Goal: Transaction & Acquisition: Purchase product/service

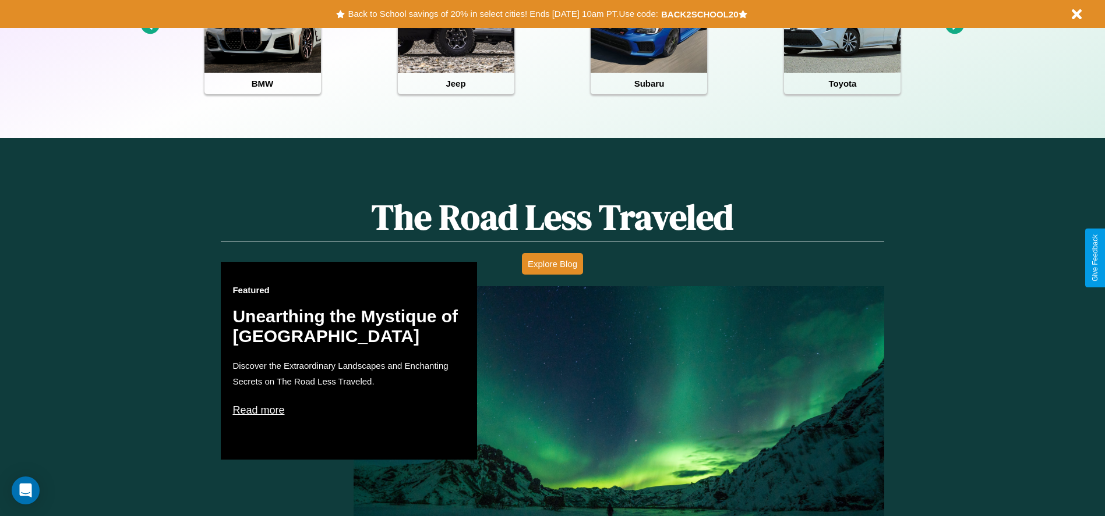
scroll to position [1016, 0]
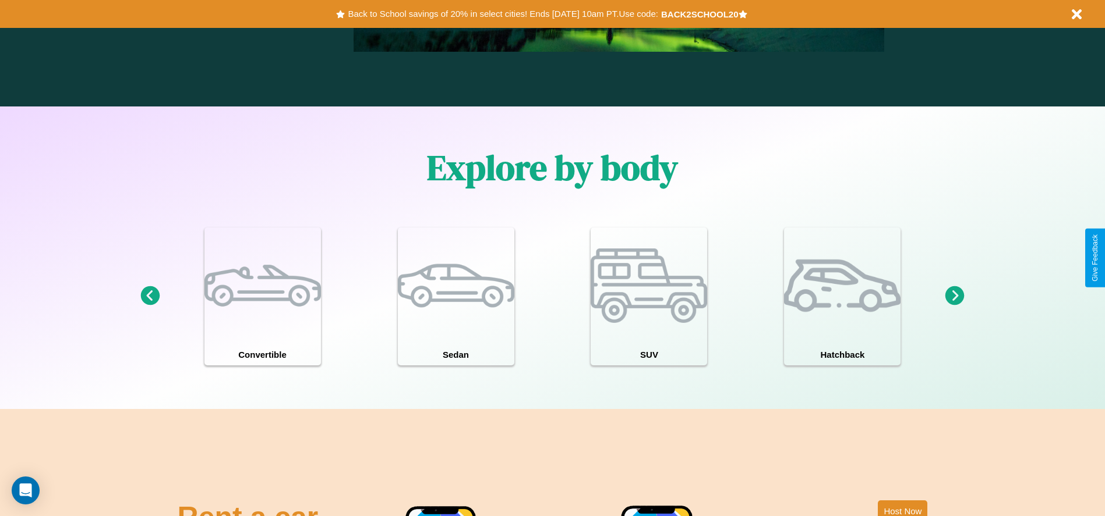
click at [954, 296] on icon at bounding box center [954, 295] width 19 height 19
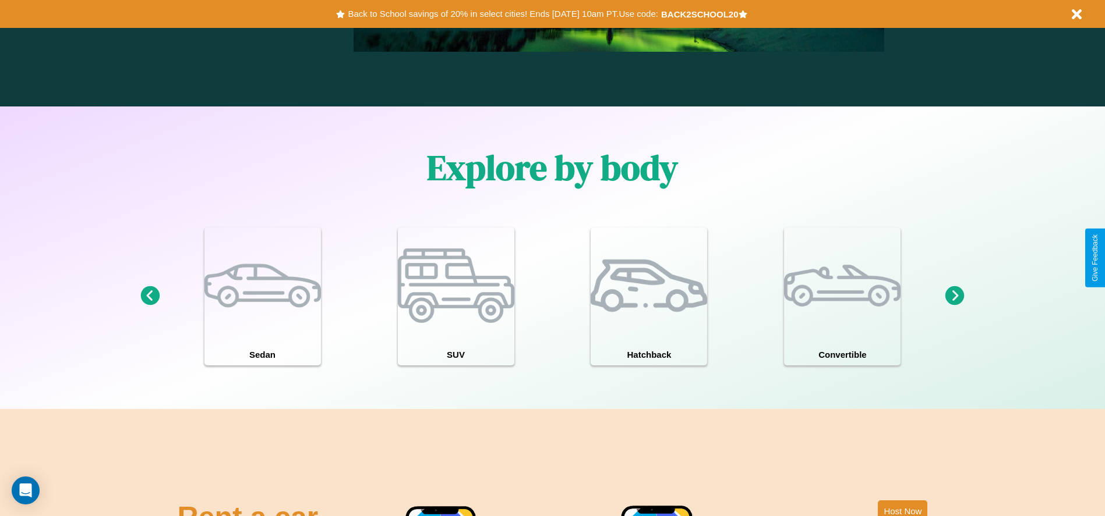
click at [150, 296] on icon at bounding box center [149, 295] width 19 height 19
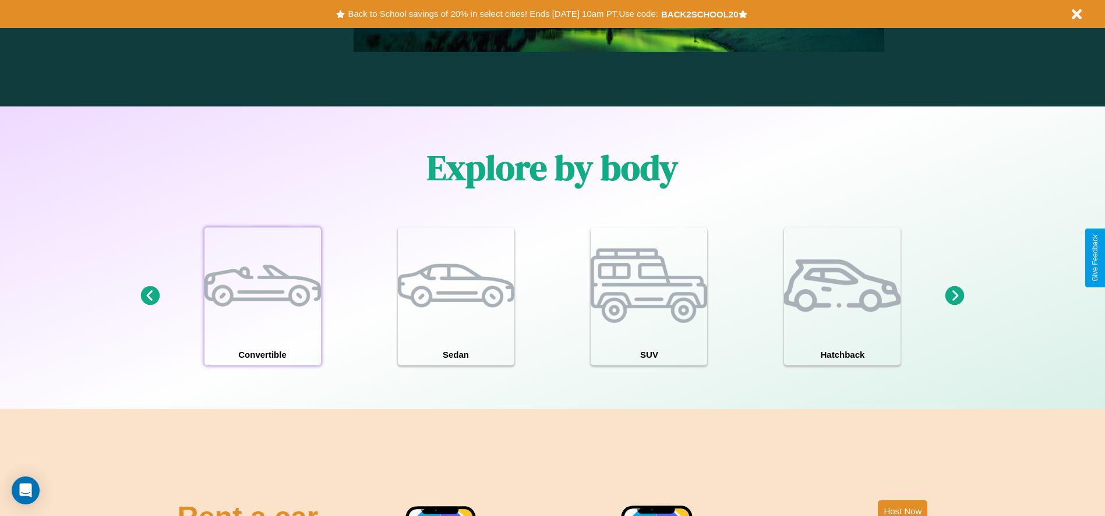
click at [262, 296] on div at bounding box center [262, 286] width 116 height 116
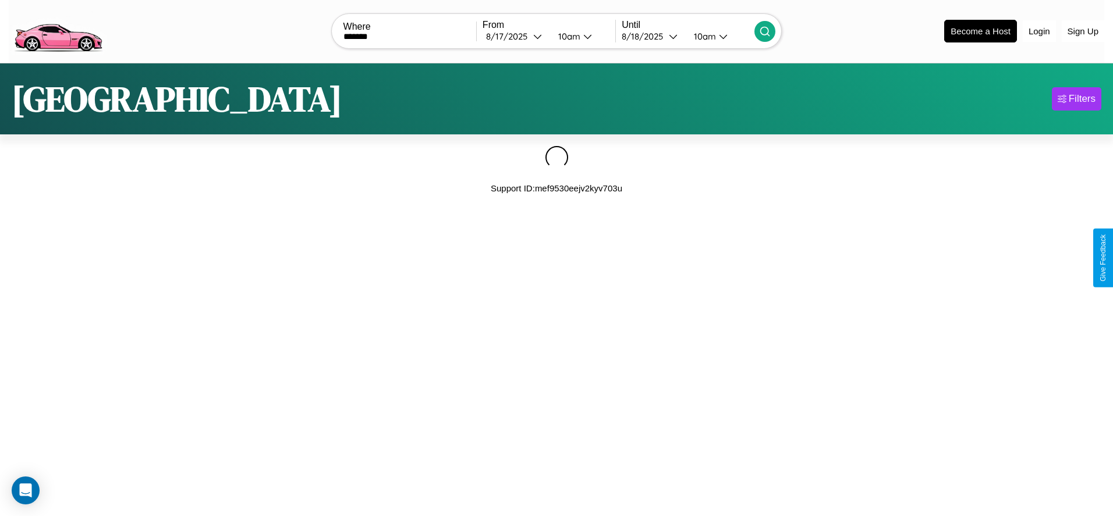
type input "*******"
click at [765, 31] on icon at bounding box center [765, 32] width 12 height 12
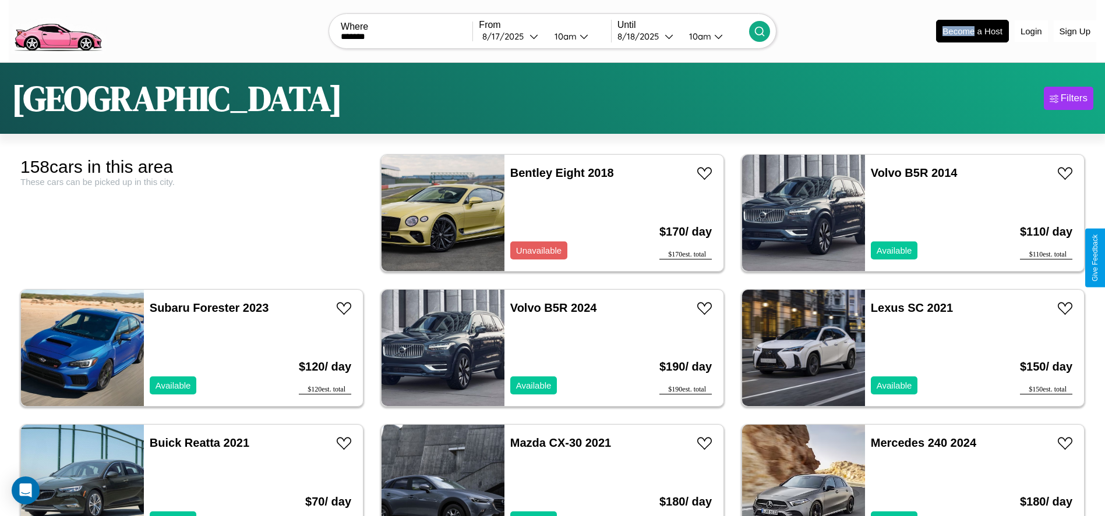
scroll to position [5939, 0]
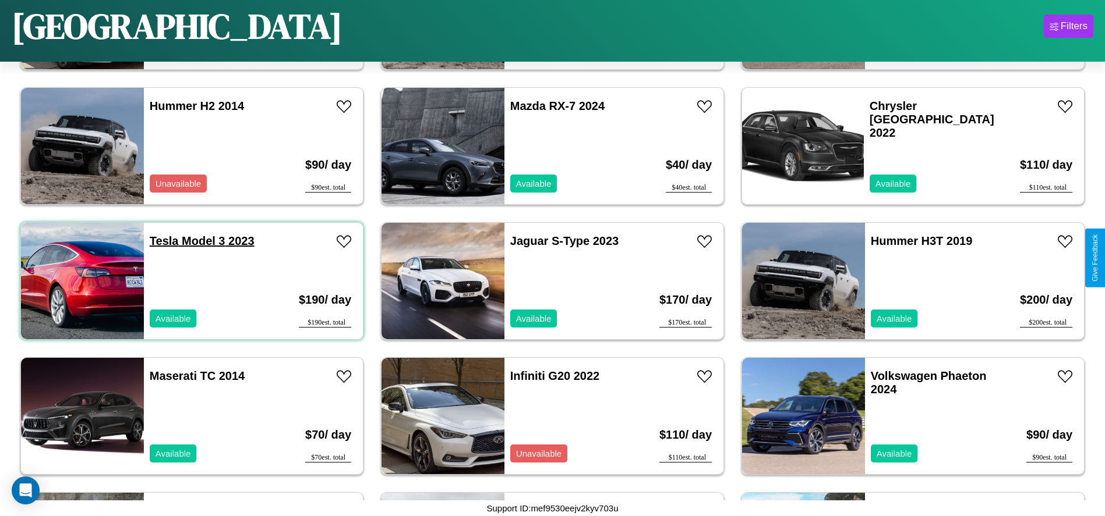
click at [162, 241] on link "Tesla Model 3 2023" at bounding box center [202, 241] width 105 height 13
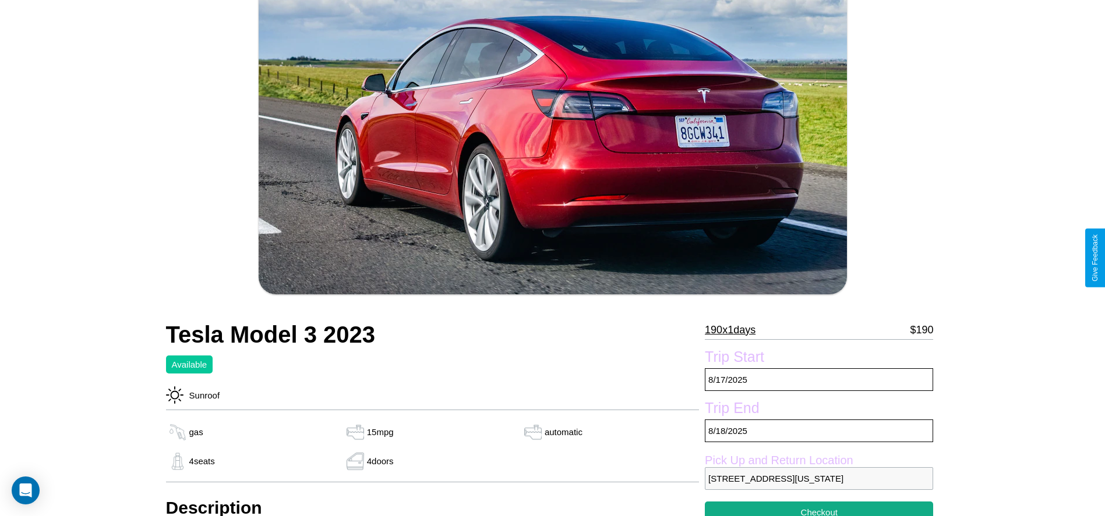
scroll to position [436, 0]
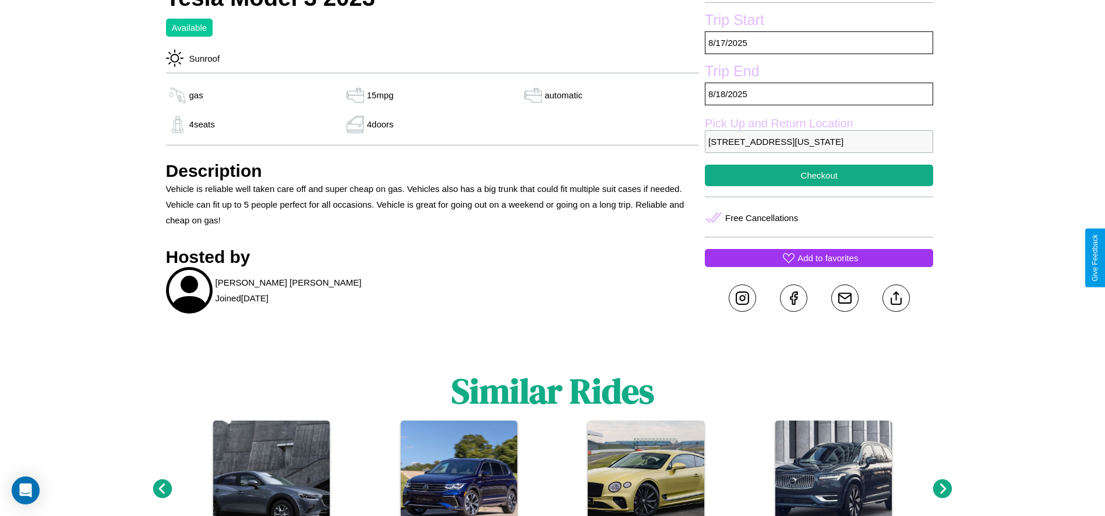
click at [819, 258] on p "Add to favorites" at bounding box center [827, 258] width 61 height 16
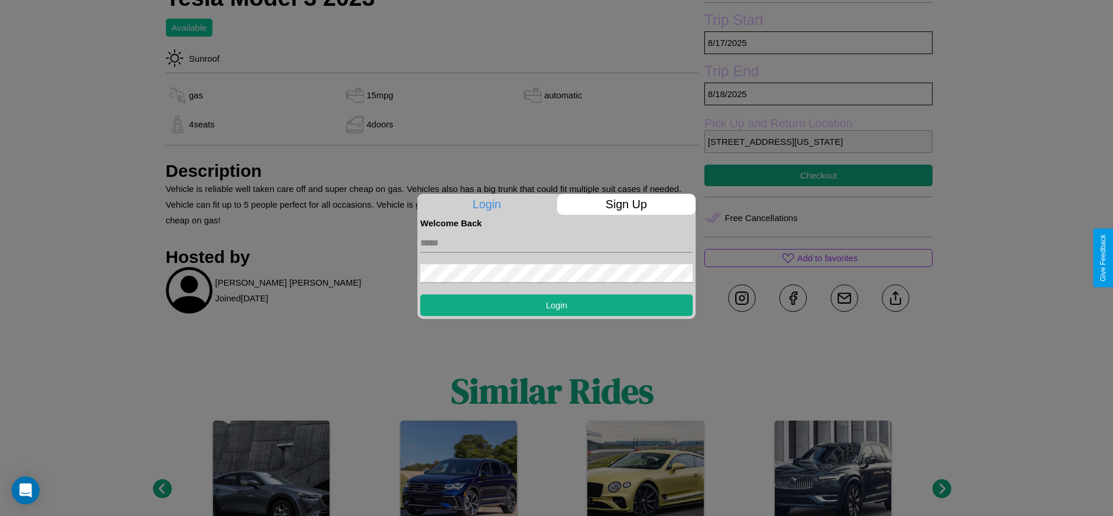
click at [557, 243] on input "text" at bounding box center [556, 243] width 272 height 19
type input "**********"
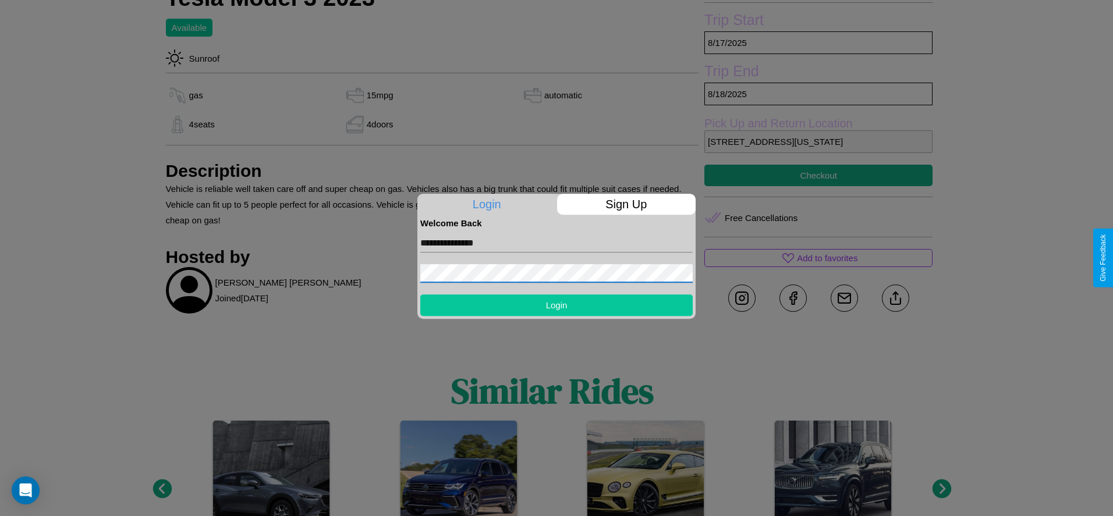
click at [557, 305] on button "Login" at bounding box center [556, 306] width 272 height 22
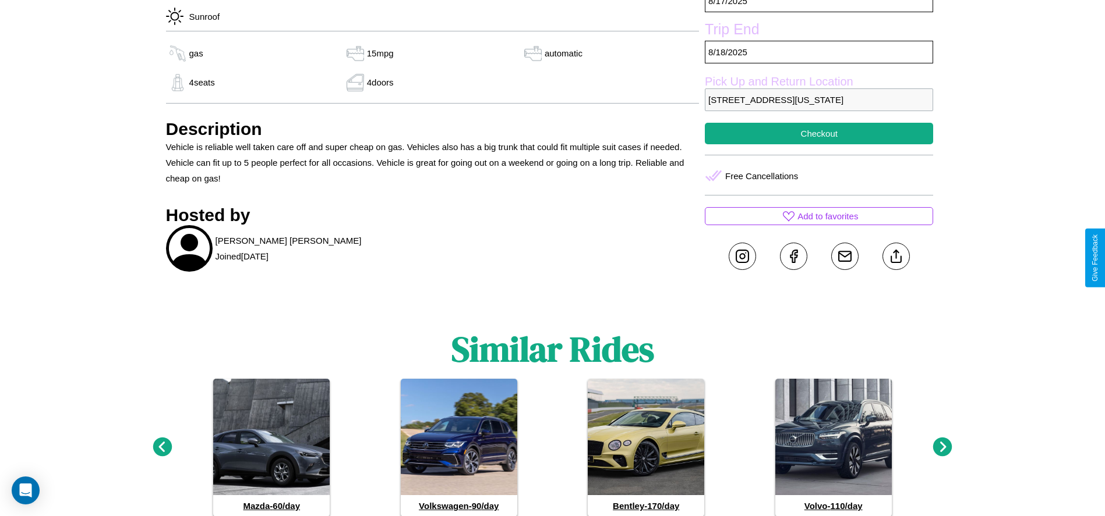
scroll to position [517, 0]
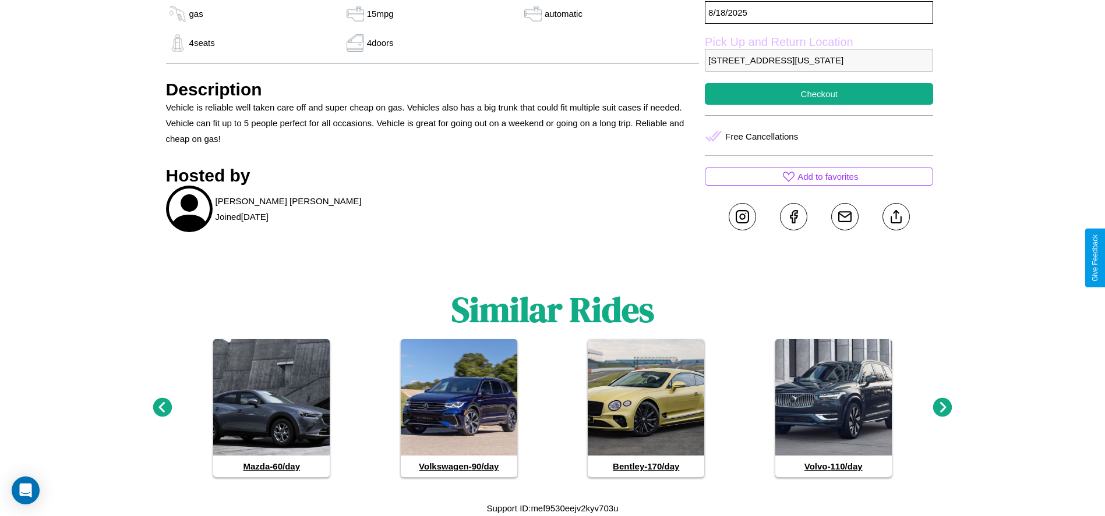
click at [942, 408] on icon at bounding box center [942, 407] width 19 height 19
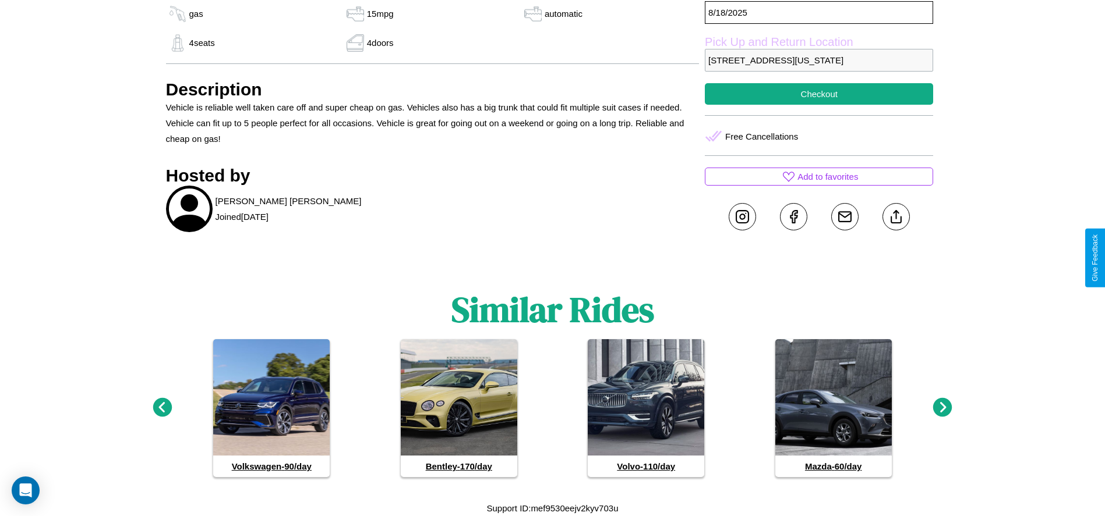
click at [942, 408] on icon at bounding box center [942, 407] width 19 height 19
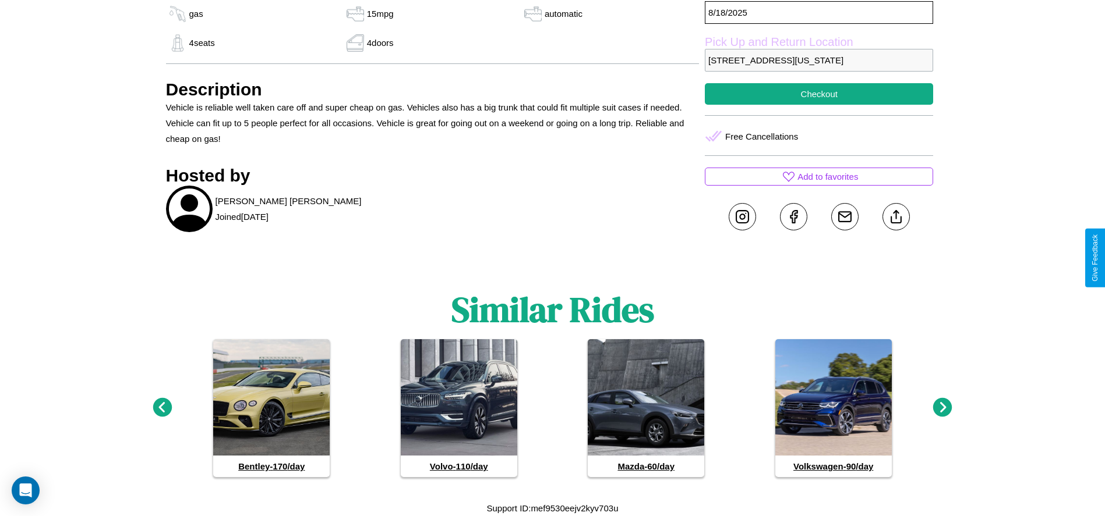
click at [942, 408] on icon at bounding box center [942, 407] width 19 height 19
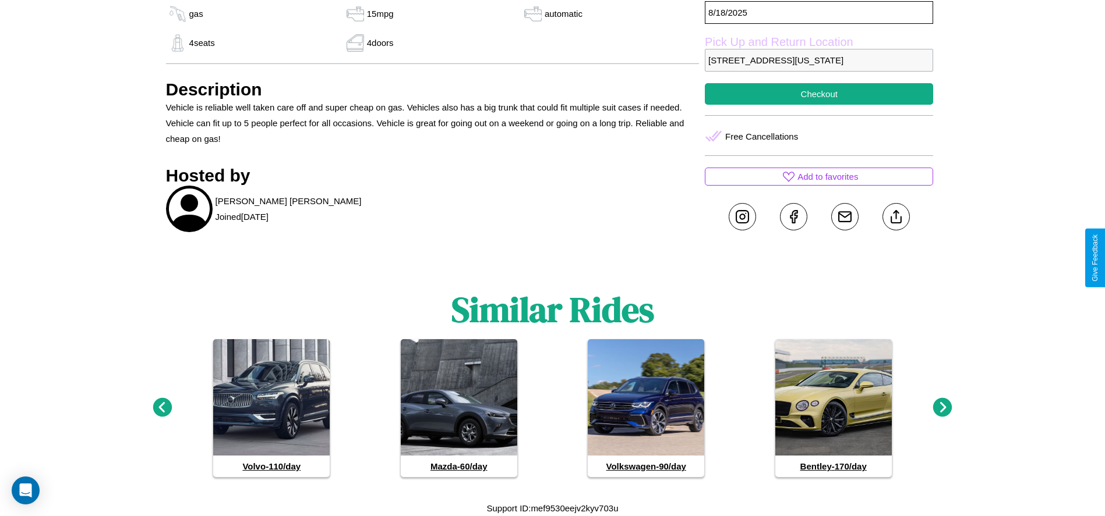
click at [942, 408] on icon at bounding box center [942, 407] width 19 height 19
